Goal: Understand process/instructions: Learn how to perform a task or action

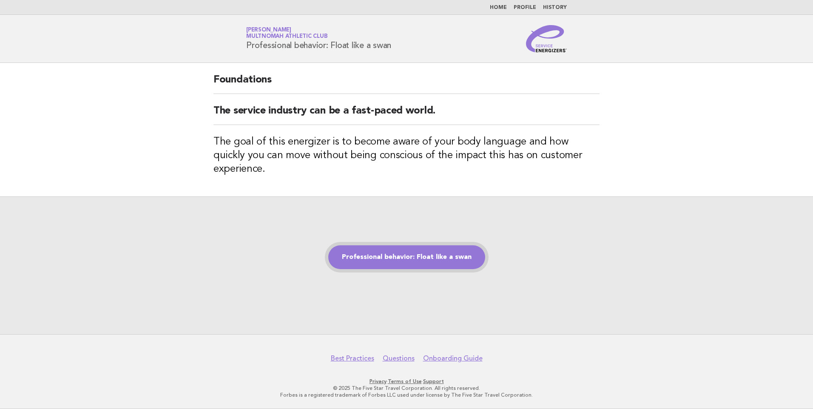
click at [389, 249] on link "Professional behavior: Float like a swan" at bounding box center [406, 257] width 157 height 24
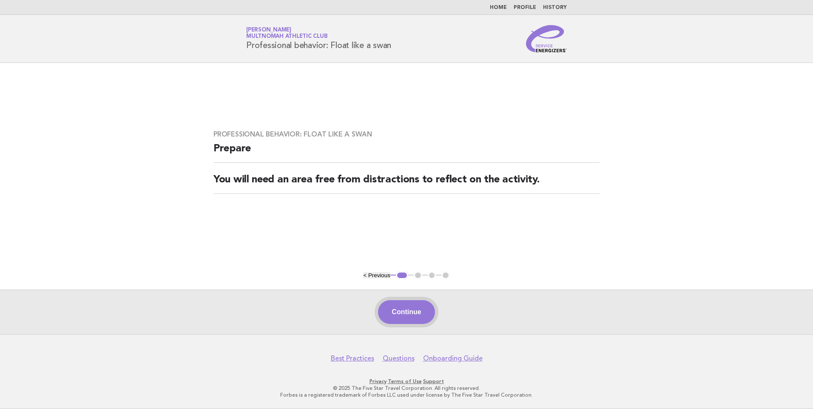
click at [407, 311] on button "Continue" at bounding box center [406, 312] width 57 height 24
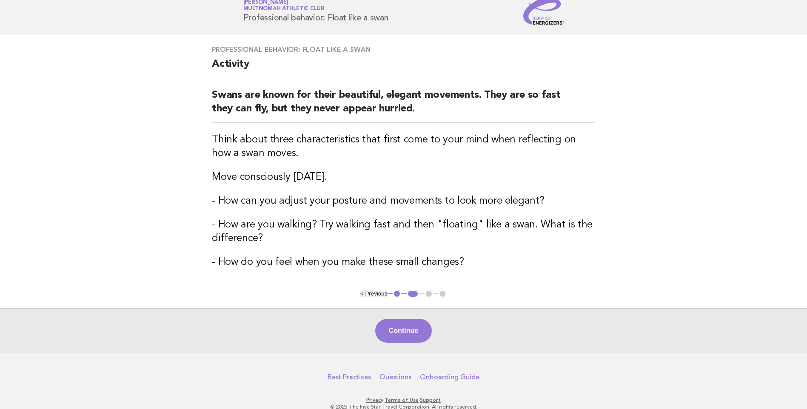
scroll to position [43, 0]
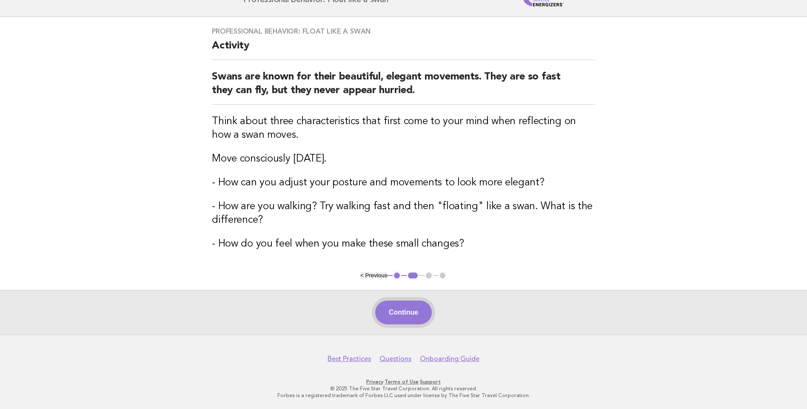
click at [402, 310] on button "Continue" at bounding box center [403, 313] width 57 height 24
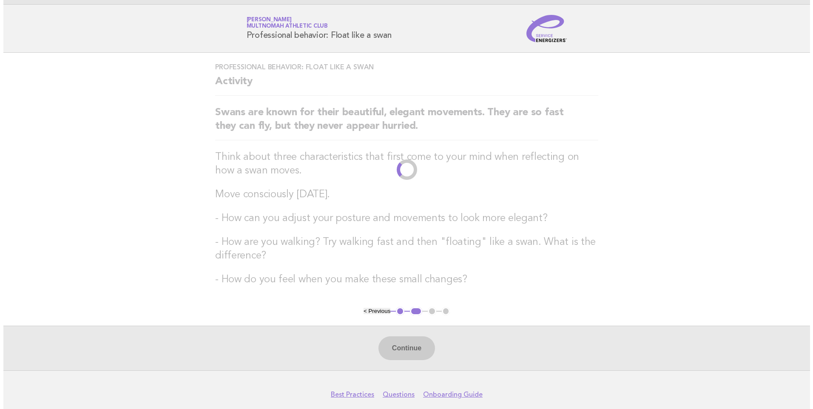
scroll to position [0, 0]
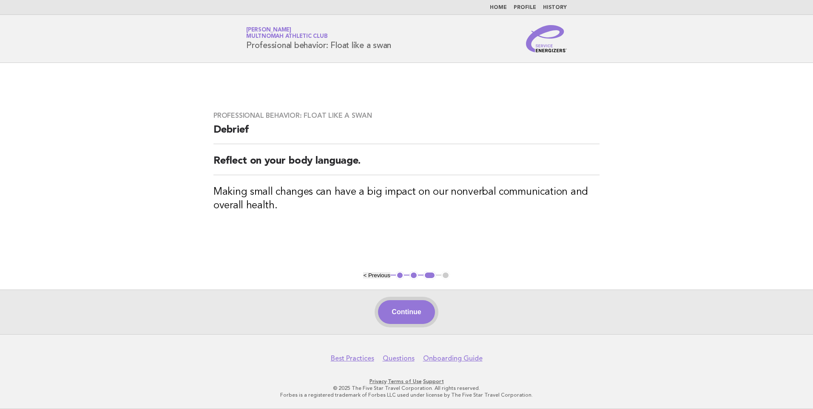
click at [407, 312] on button "Continue" at bounding box center [406, 312] width 57 height 24
